Goal: Task Accomplishment & Management: Manage account settings

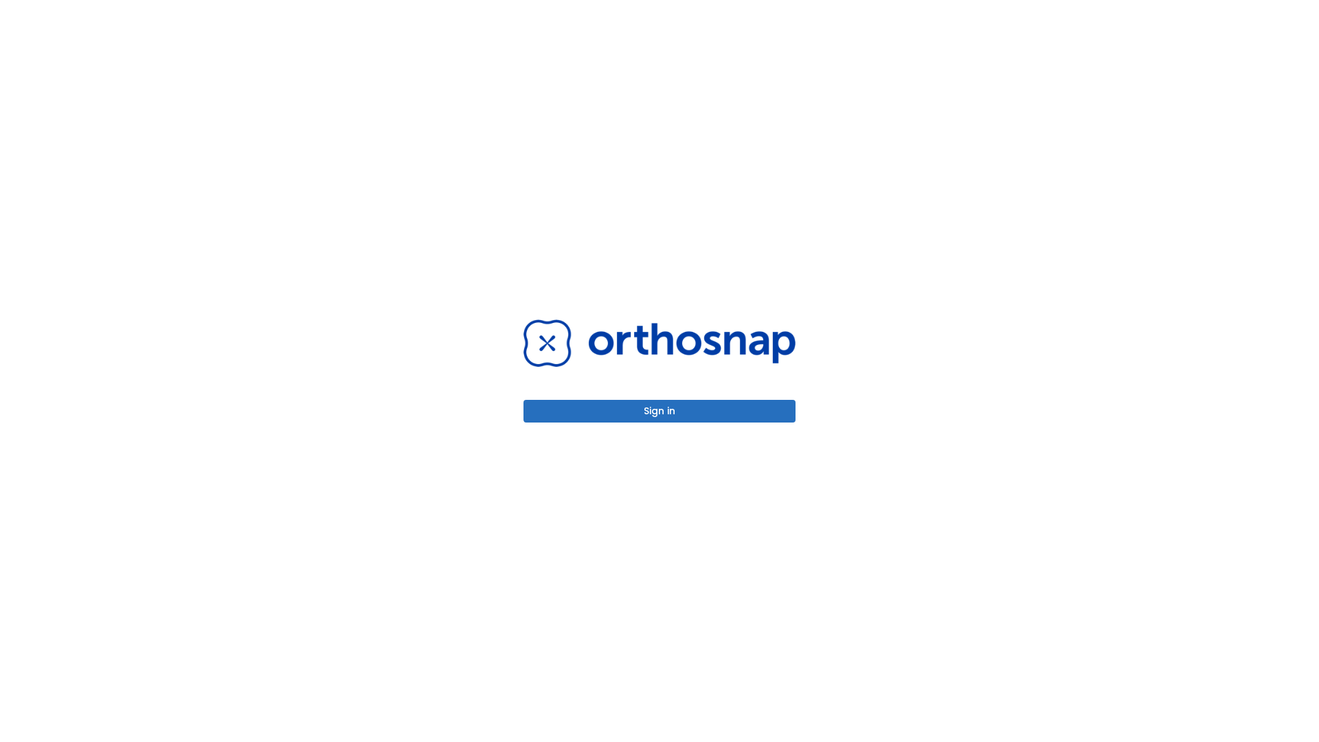
click at [660, 411] on button "Sign in" at bounding box center [659, 411] width 272 height 23
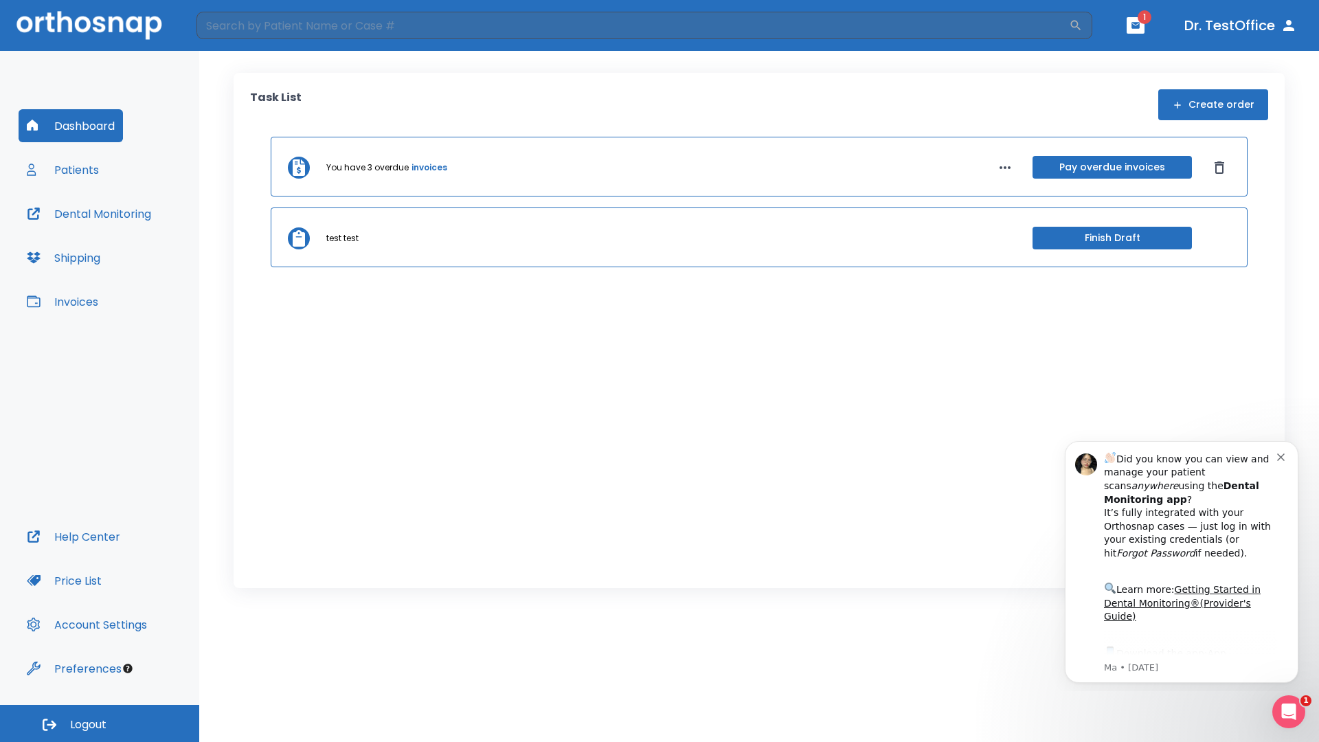
click at [100, 723] on span "Logout" at bounding box center [88, 724] width 36 height 15
